Goal: Information Seeking & Learning: Find specific page/section

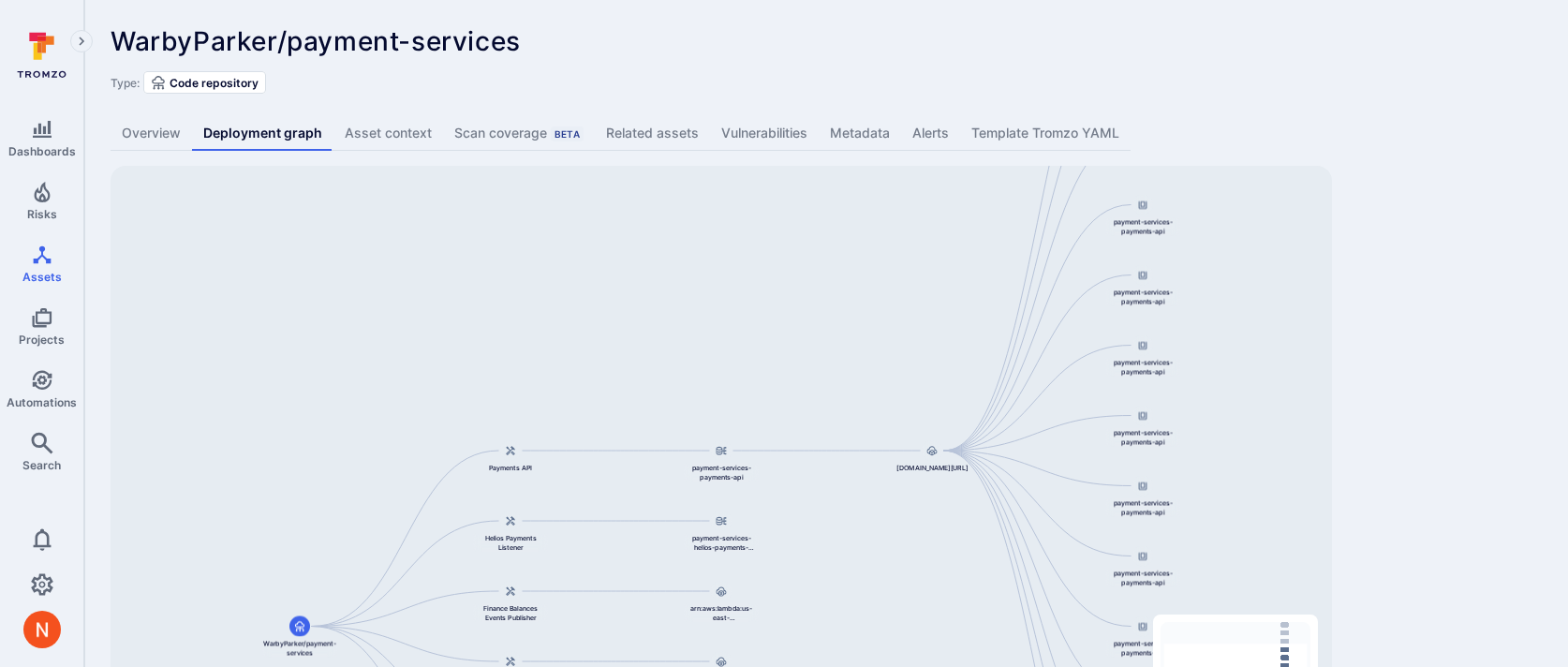
click at [1465, 273] on div "WarbyParker/payment-services ... Show more Type: Code repository Overview Deplo…" at bounding box center [826, 391] width 1483 height 782
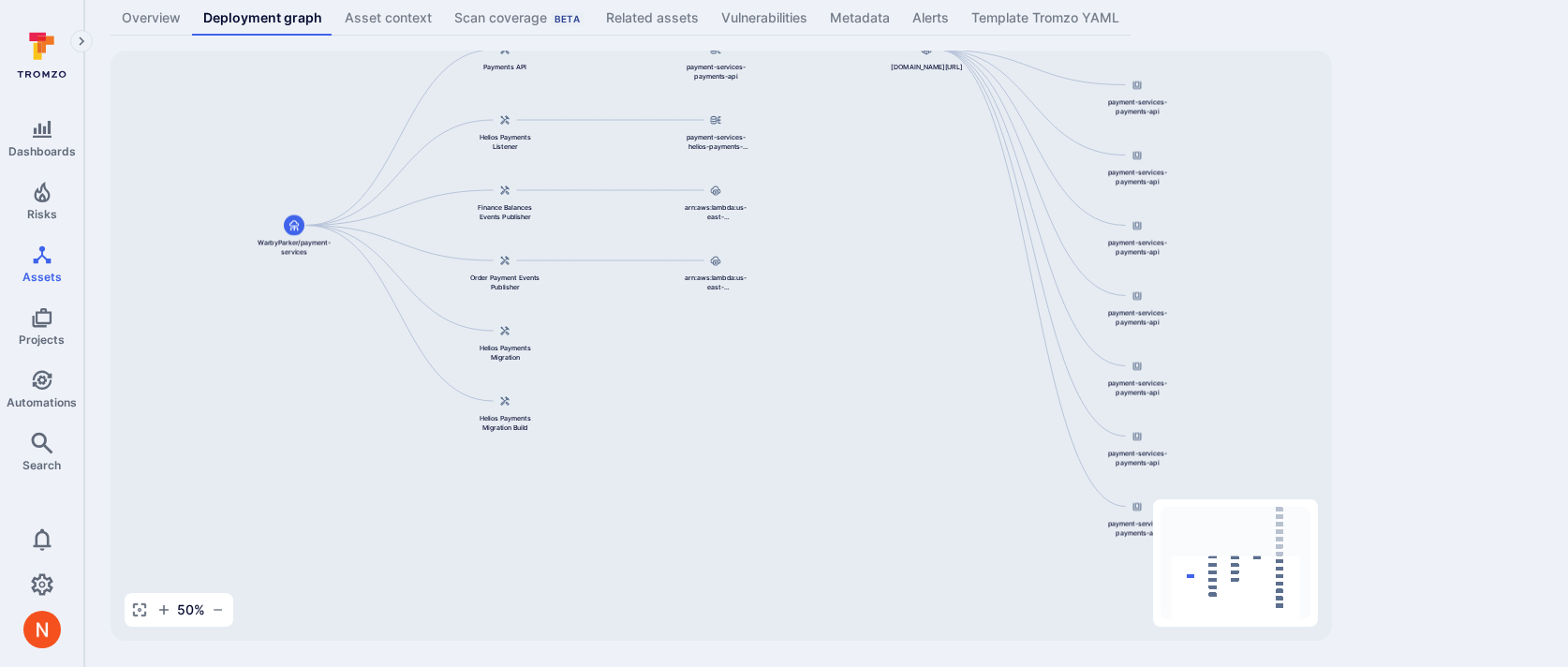
drag, startPoint x: 1213, startPoint y: 347, endPoint x: 1207, endPoint y: 59, distance: 288.1
click at [1207, 59] on div "844647875270.dkr.ecr.us-east-1.amazonaws.com/payment-services-payments-api:v0.1…" at bounding box center [720, 345] width 1221 height 590
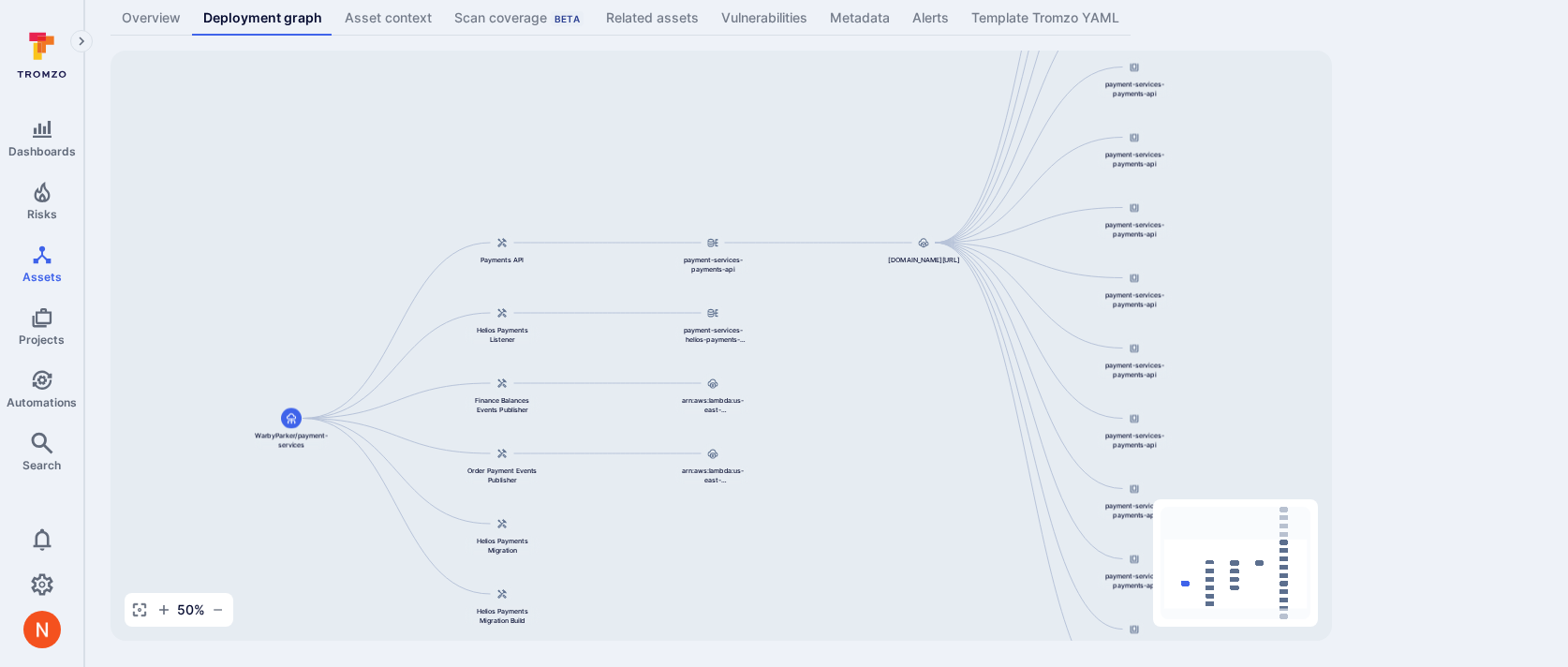
drag, startPoint x: 1225, startPoint y: 191, endPoint x: 1217, endPoint y: 441, distance: 250.1
click at [1217, 435] on div "844647875270.dkr.ecr.us-east-1.amazonaws.com/payment-services-payments-api:v0.1…" at bounding box center [720, 345] width 1221 height 590
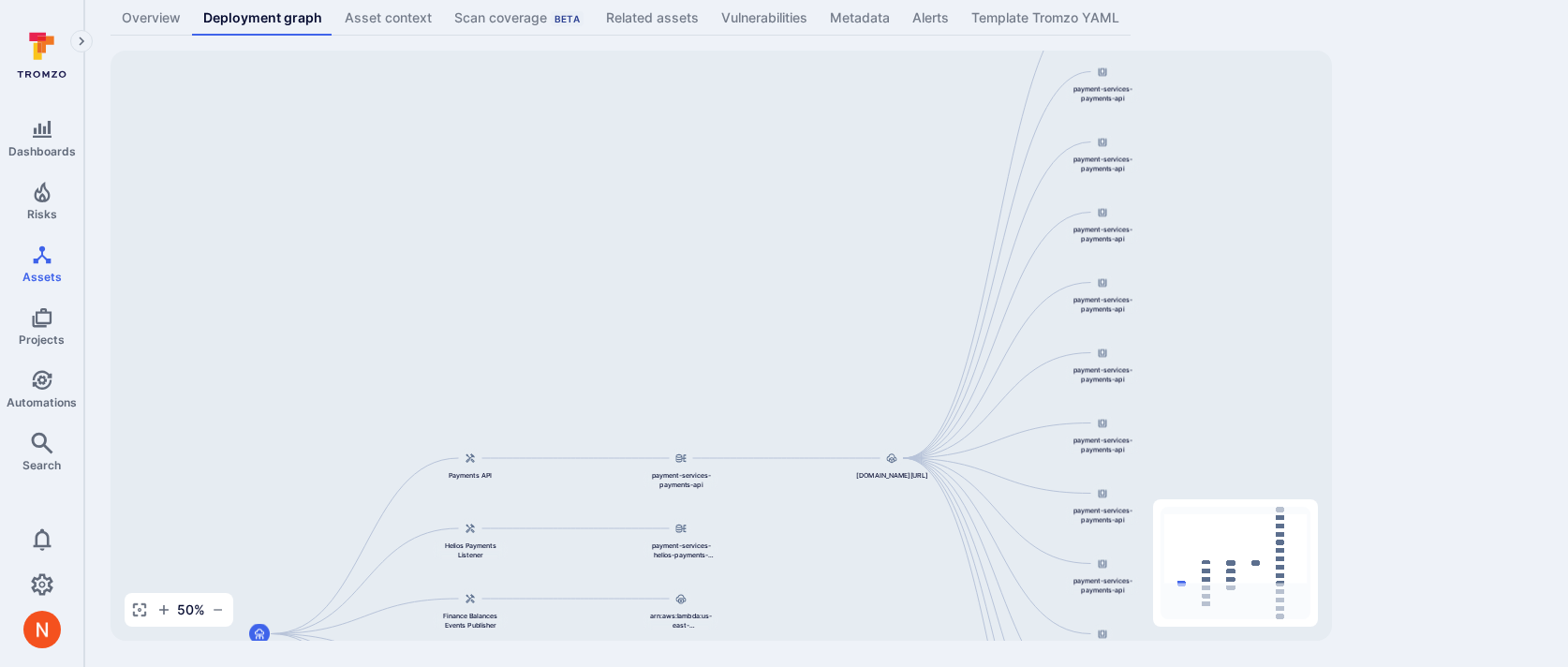
drag, startPoint x: 1048, startPoint y: 227, endPoint x: 1016, endPoint y: 403, distance: 178.9
click at [1016, 403] on div "844647875270.dkr.ecr.us-east-1.amazonaws.com/payment-services-payments-api:v0.1…" at bounding box center [720, 345] width 1221 height 590
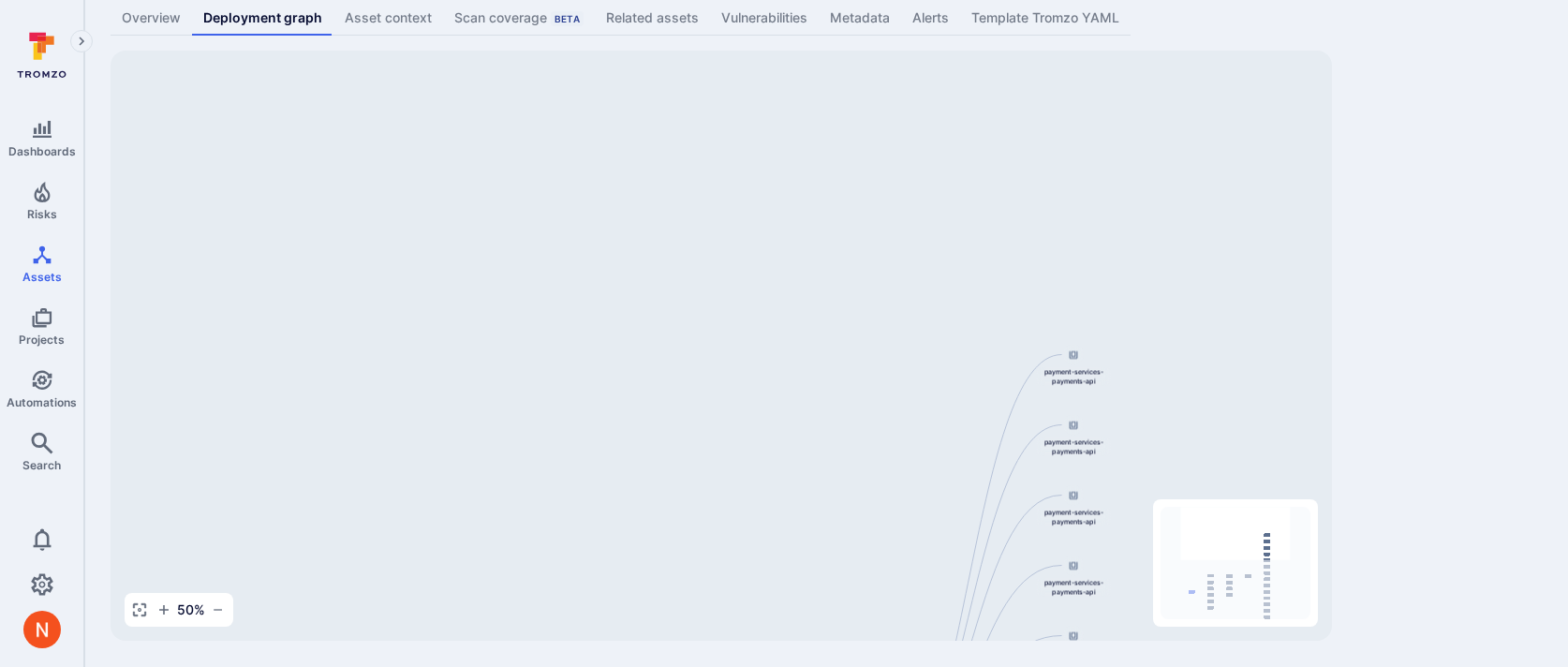
drag, startPoint x: 1033, startPoint y: 269, endPoint x: 1010, endPoint y: 607, distance: 338.8
click at [1010, 609] on div "844647875270.dkr.ecr.us-east-1.amazonaws.com/payment-services-payments-api:v0.1…" at bounding box center [720, 345] width 1221 height 590
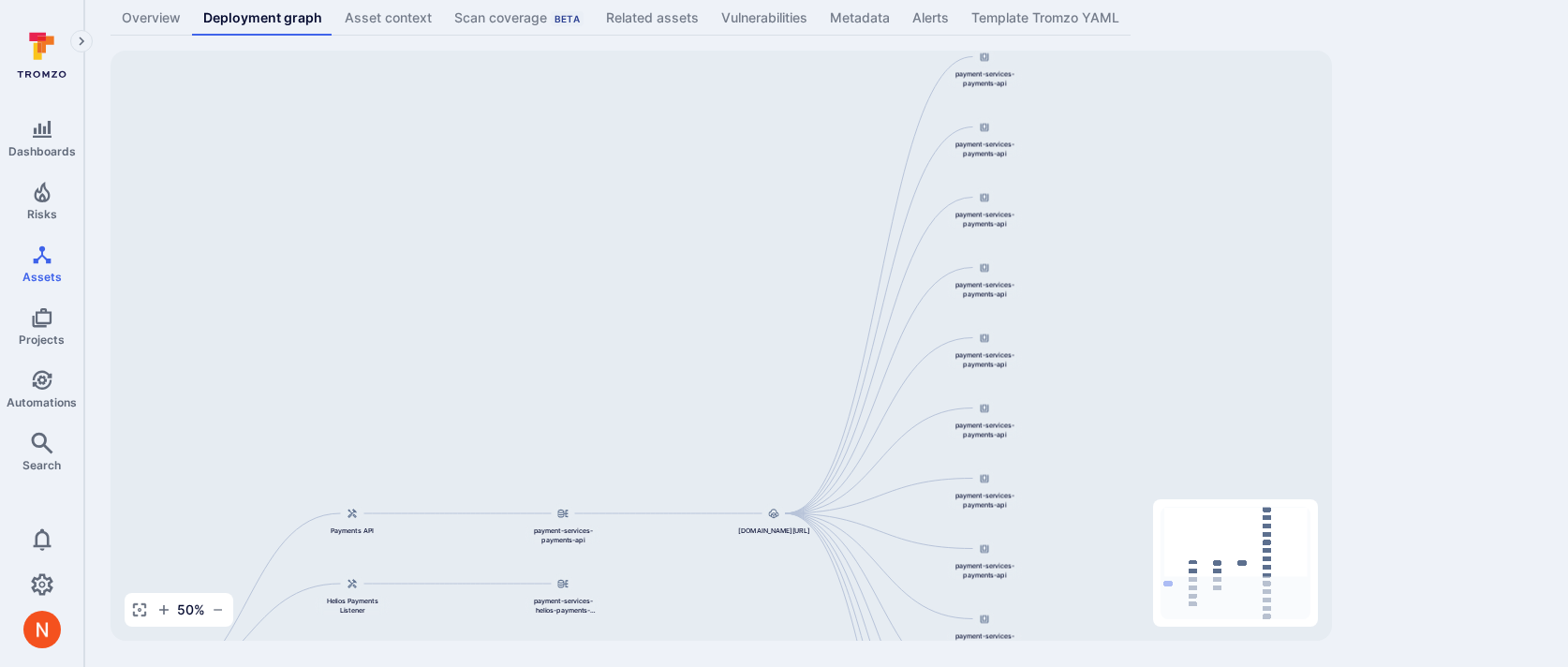
drag, startPoint x: 1029, startPoint y: 348, endPoint x: 940, endPoint y: 55, distance: 306.2
click at [940, 54] on div "844647875270.dkr.ecr.us-east-1.amazonaws.com/payment-services-payments-api:v0.1…" at bounding box center [720, 345] width 1221 height 590
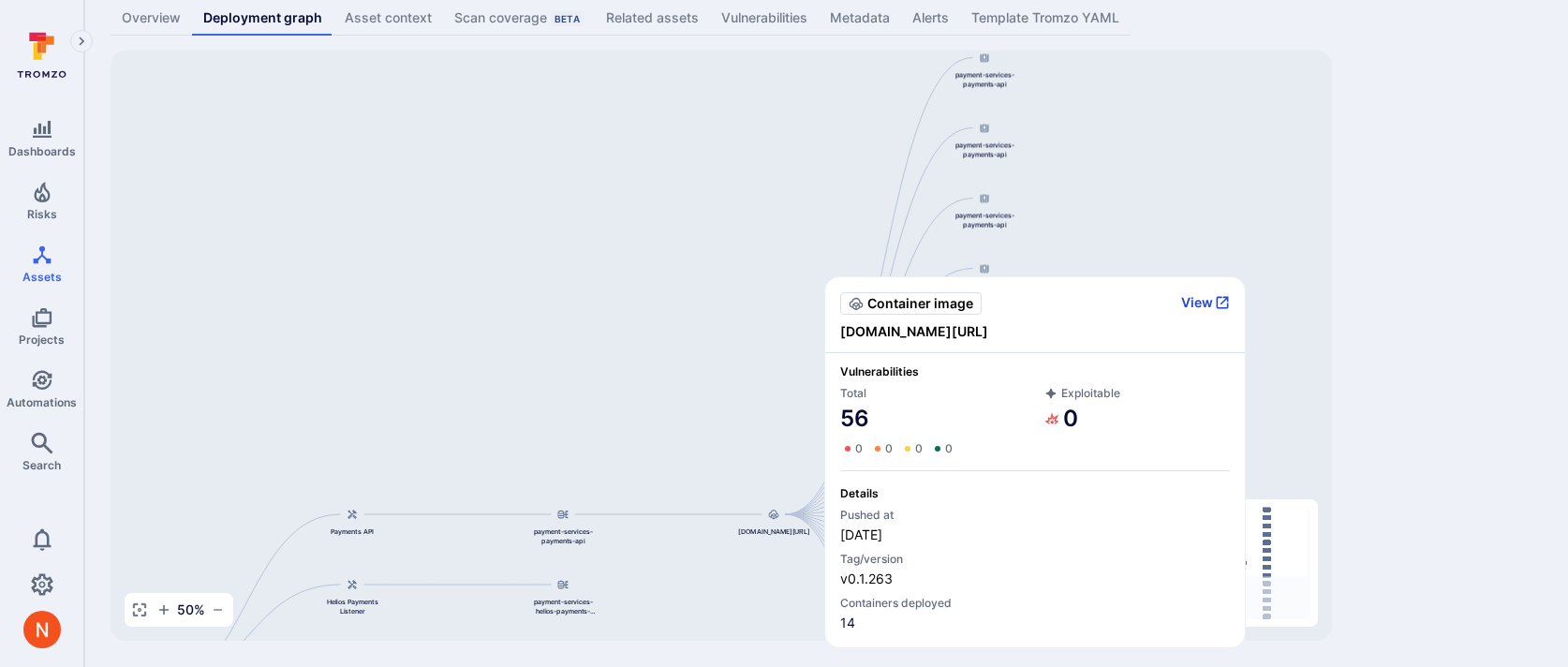
click at [1204, 307] on button "View" at bounding box center [1205, 302] width 48 height 16
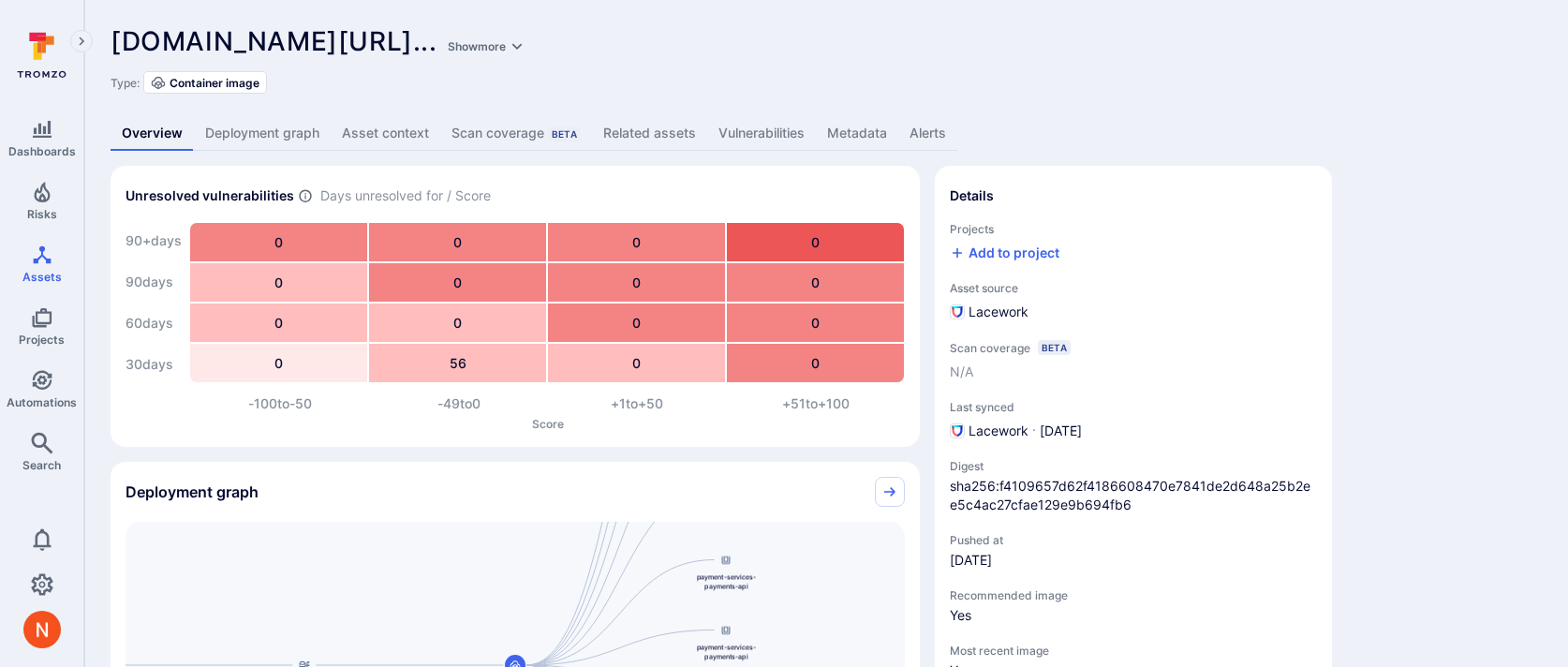
click at [628, 129] on link "Related assets" at bounding box center [649, 133] width 115 height 35
click at [59, 460] on span "Search" at bounding box center [42, 464] width 39 height 14
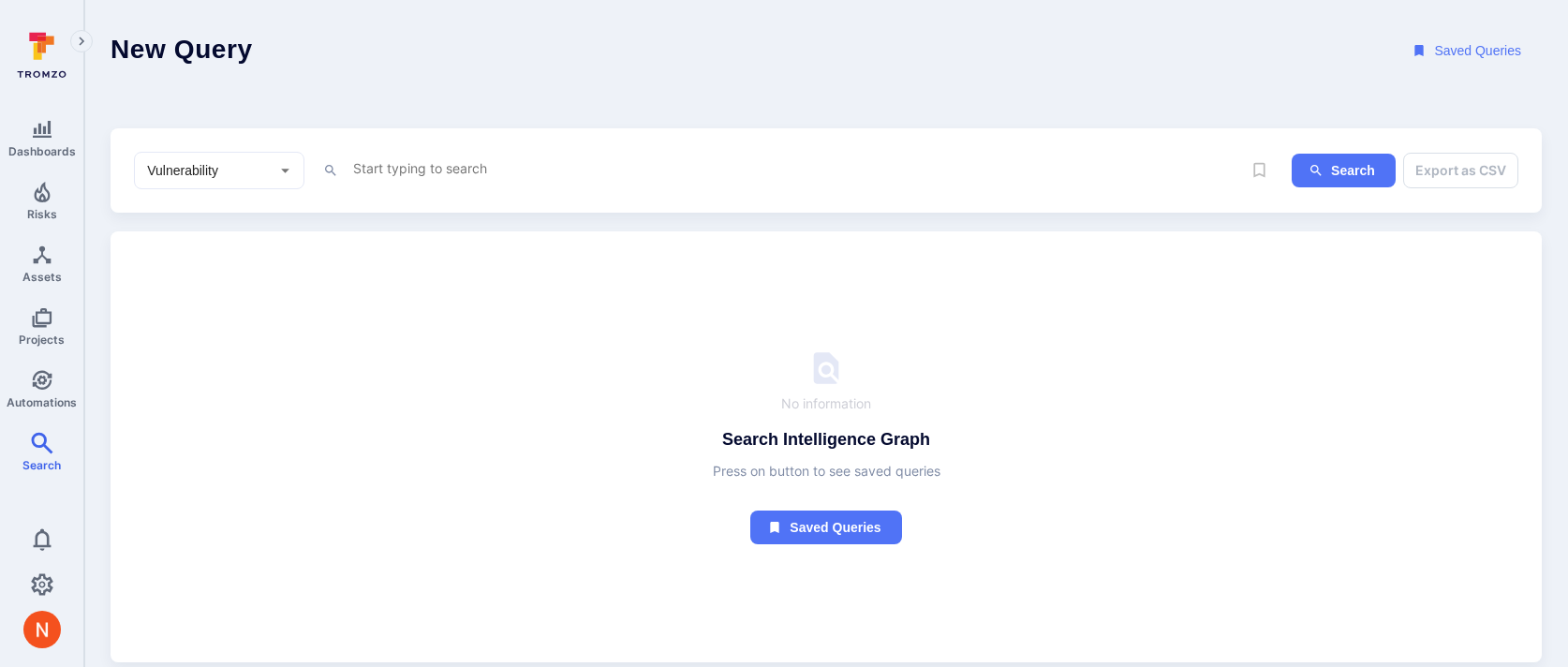
click at [468, 163] on textarea "Intelligence Graph search area" at bounding box center [796, 168] width 889 height 23
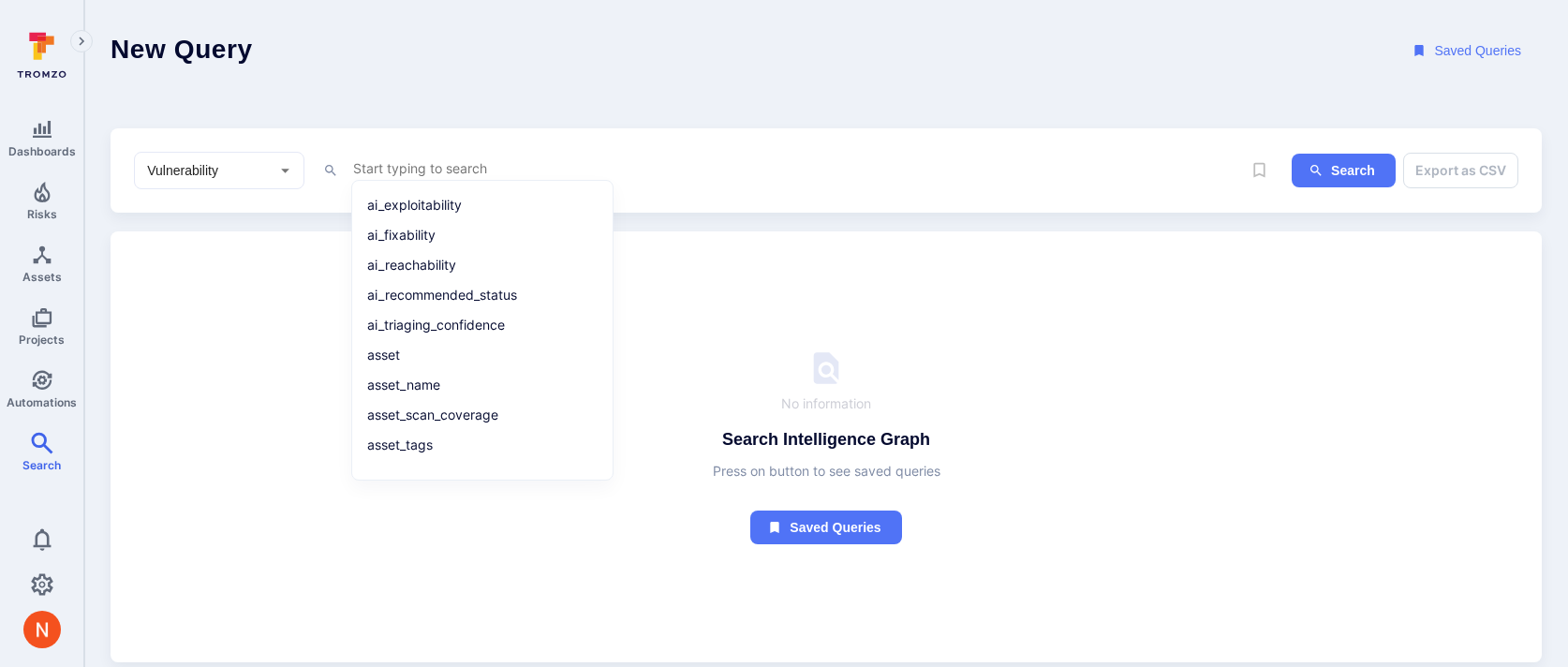
click at [236, 157] on div "Vulnerability ​" at bounding box center [219, 170] width 171 height 38
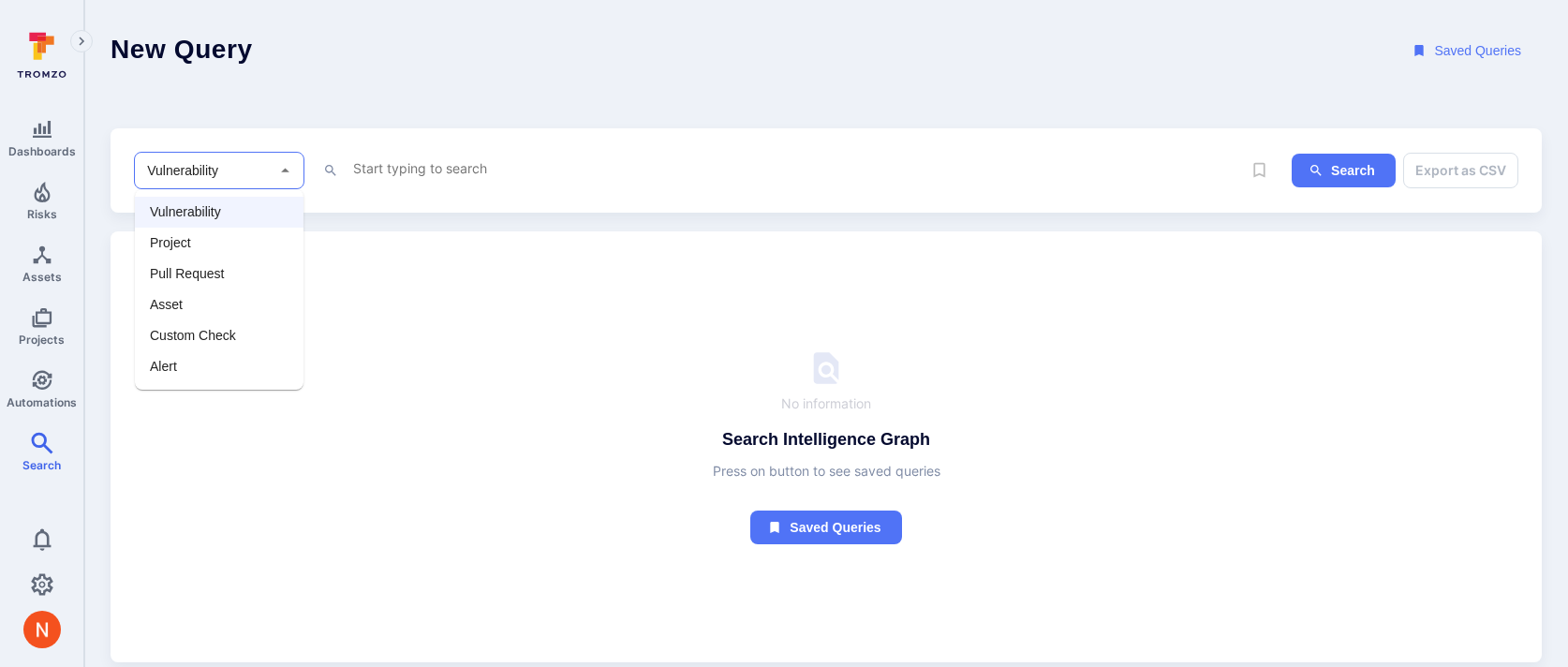
click at [213, 290] on li "Asset" at bounding box center [219, 305] width 169 height 31
type input "Asset"
click at [416, 145] on div "Asset ​ x Search Export as CSV" at bounding box center [826, 171] width 1431 height 85
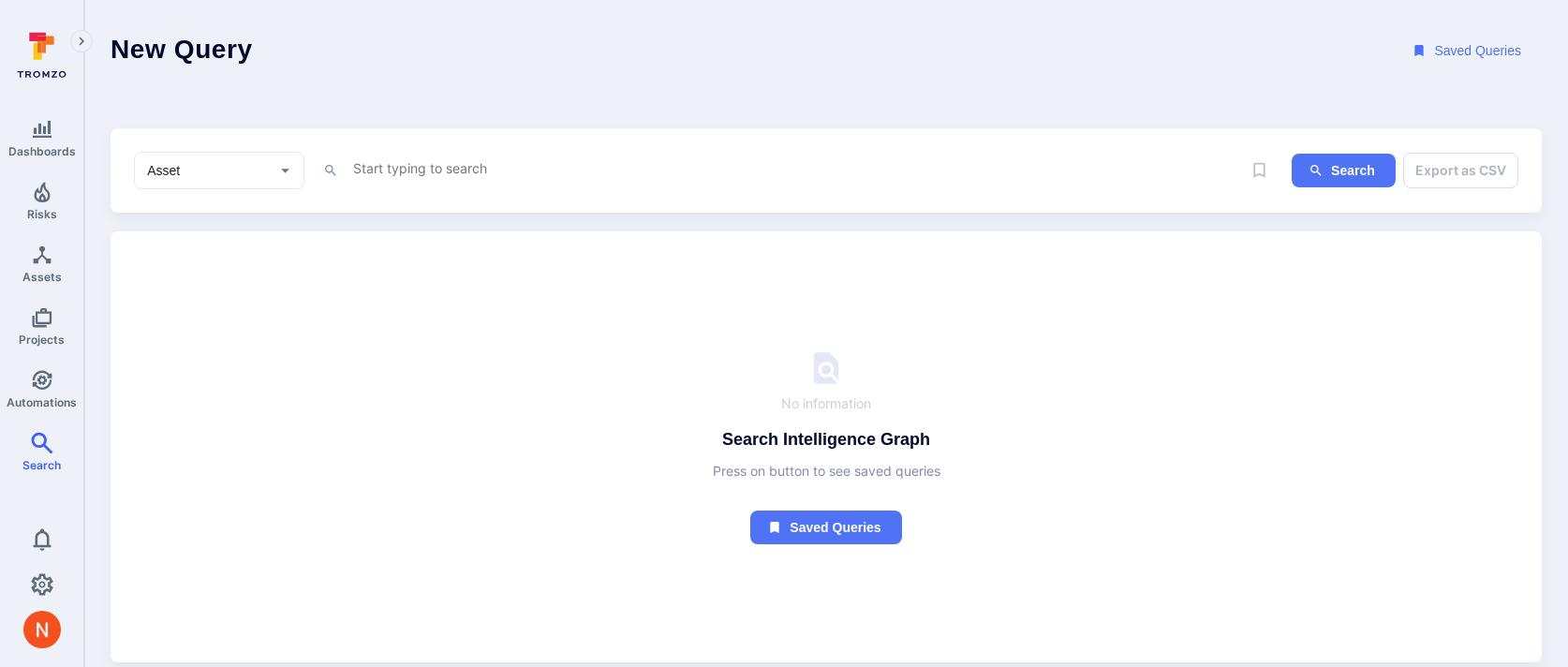
click at [408, 163] on textarea "Intelligence Graph search area" at bounding box center [796, 168] width 889 height 23
type textarea "type = "container image" and contained_in.type = "image repository""
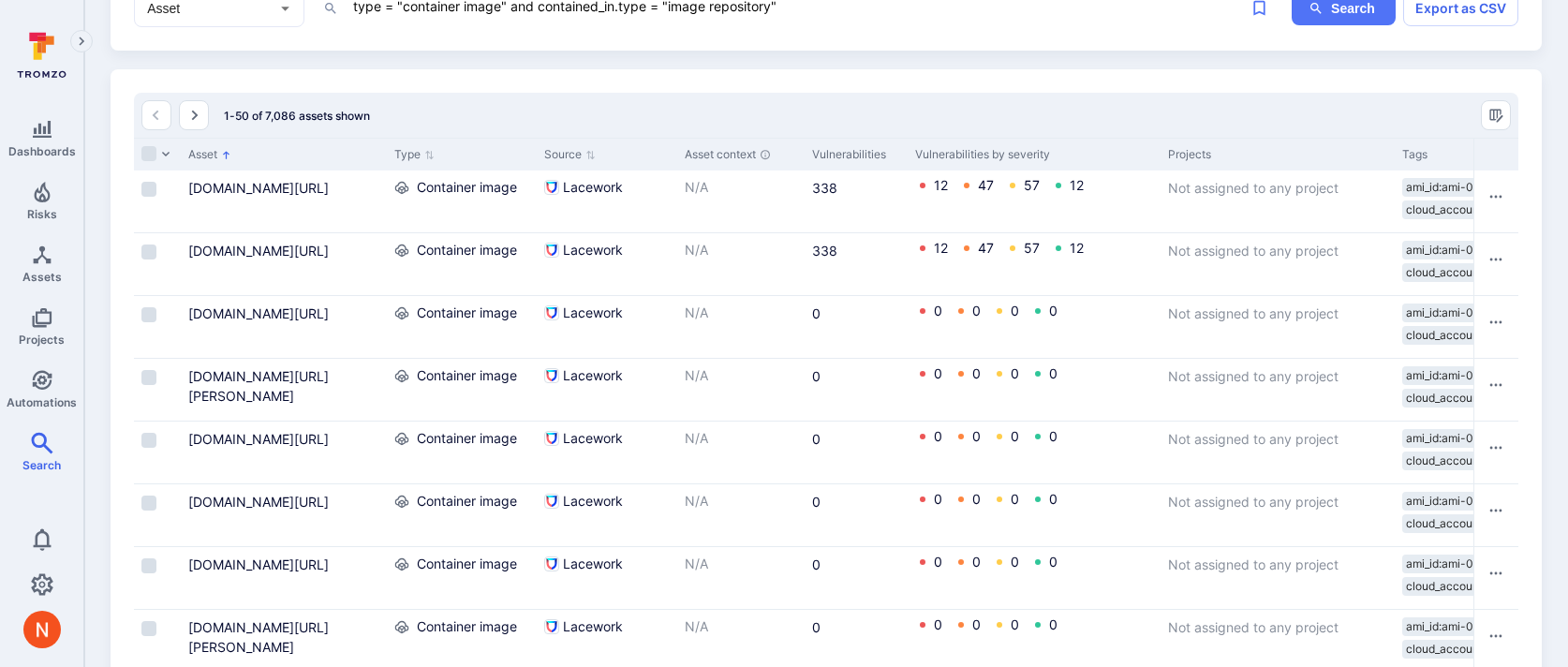
scroll to position [168, 0]
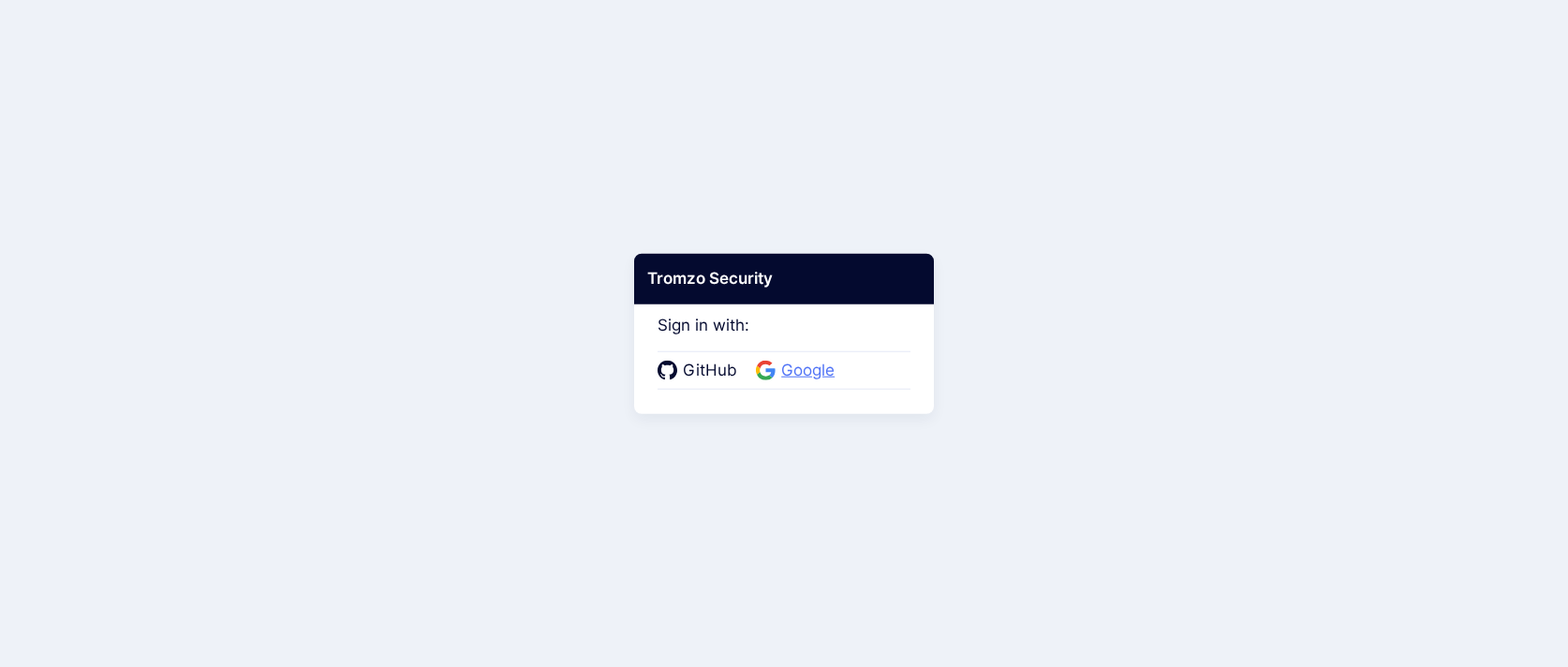
click at [801, 371] on span "Google" at bounding box center [807, 370] width 65 height 24
